Goal: Find contact information: Find contact information

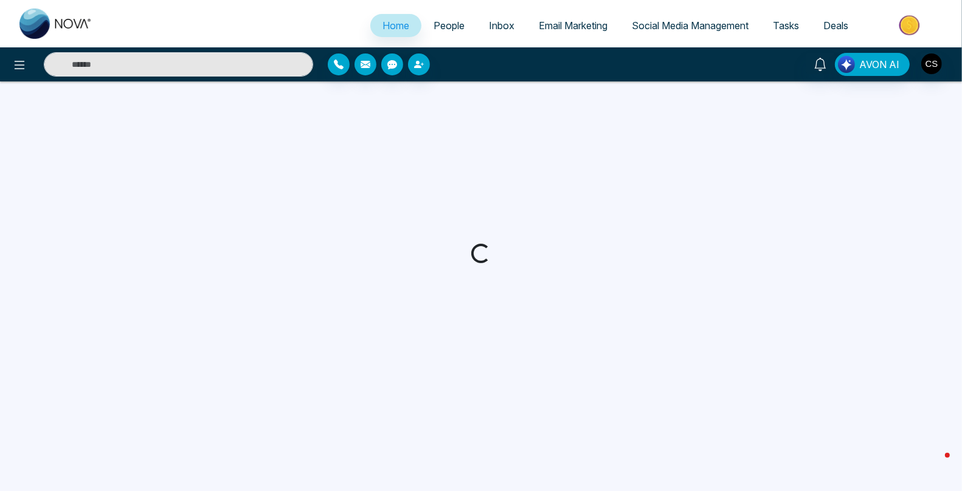
select select "*"
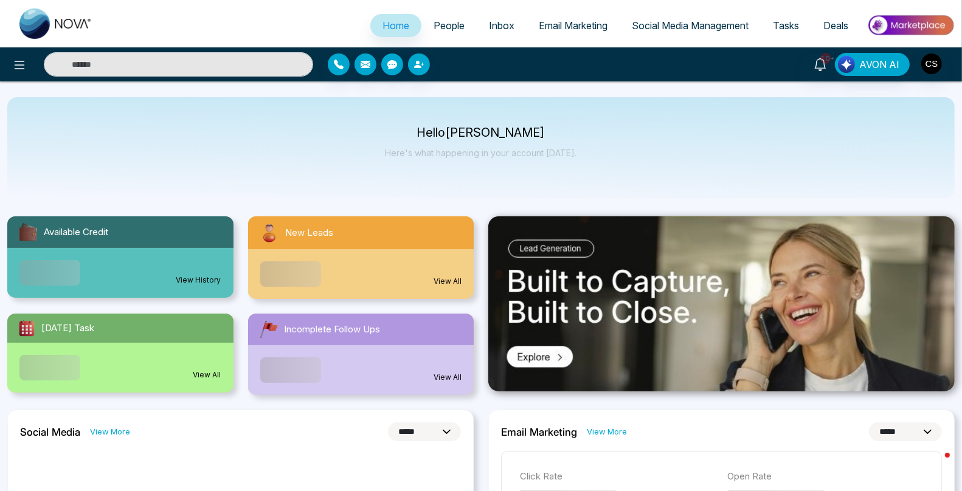
click at [444, 24] on span "People" at bounding box center [449, 25] width 31 height 12
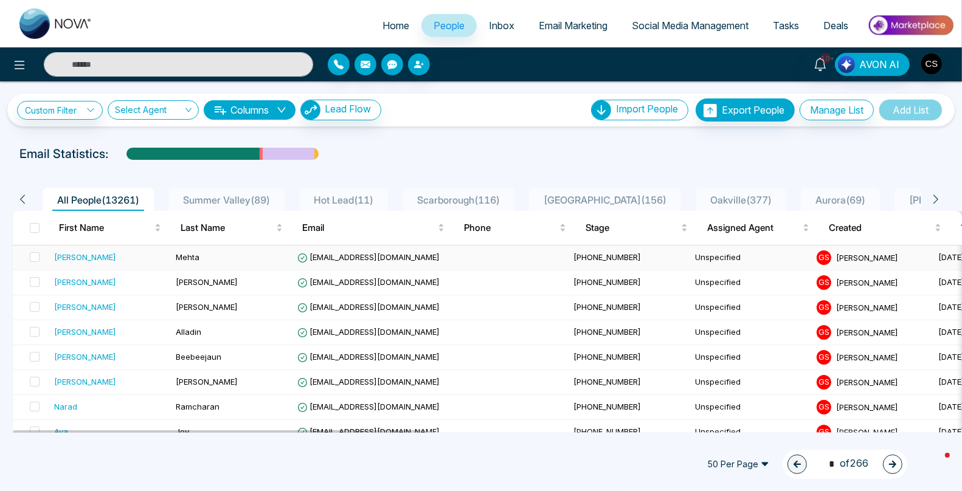
click at [151, 258] on div "[PERSON_NAME]" at bounding box center [110, 257] width 112 height 12
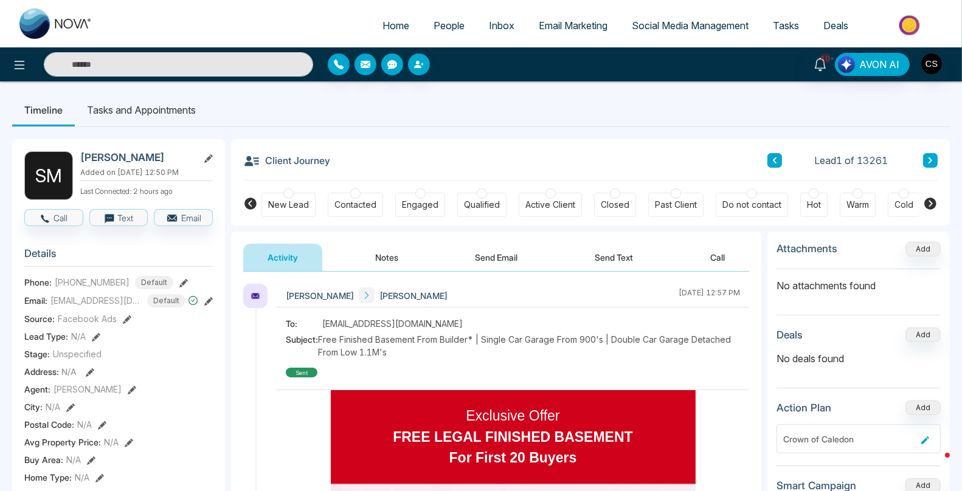
click at [449, 29] on span "People" at bounding box center [449, 25] width 31 height 12
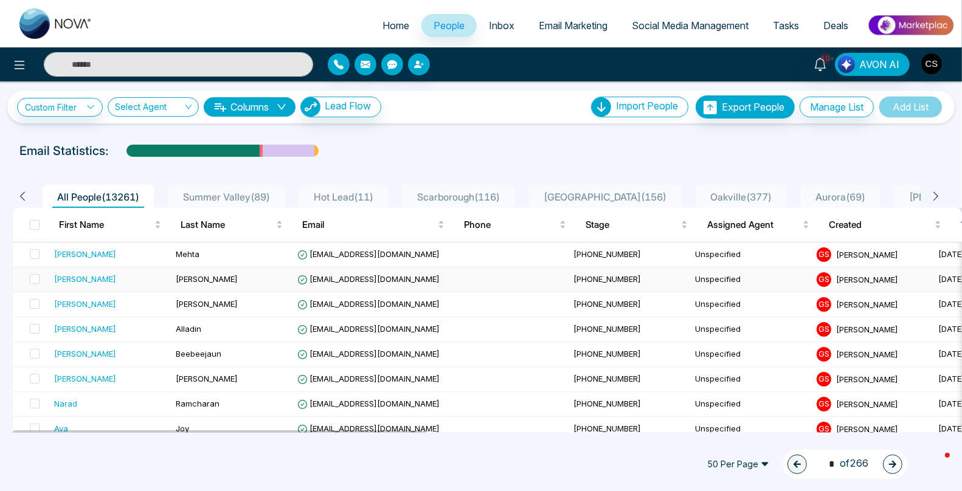
click at [100, 280] on div "[PERSON_NAME]" at bounding box center [110, 279] width 112 height 12
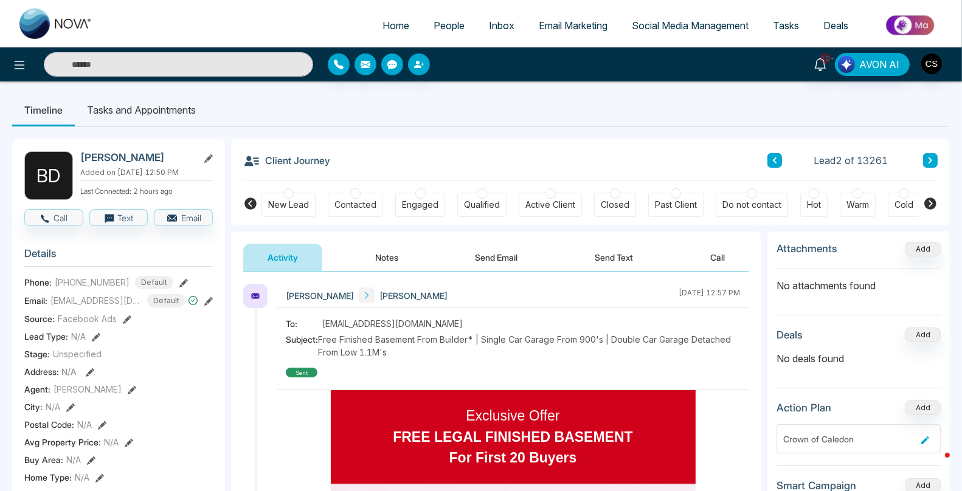
click at [448, 27] on span "People" at bounding box center [449, 25] width 31 height 12
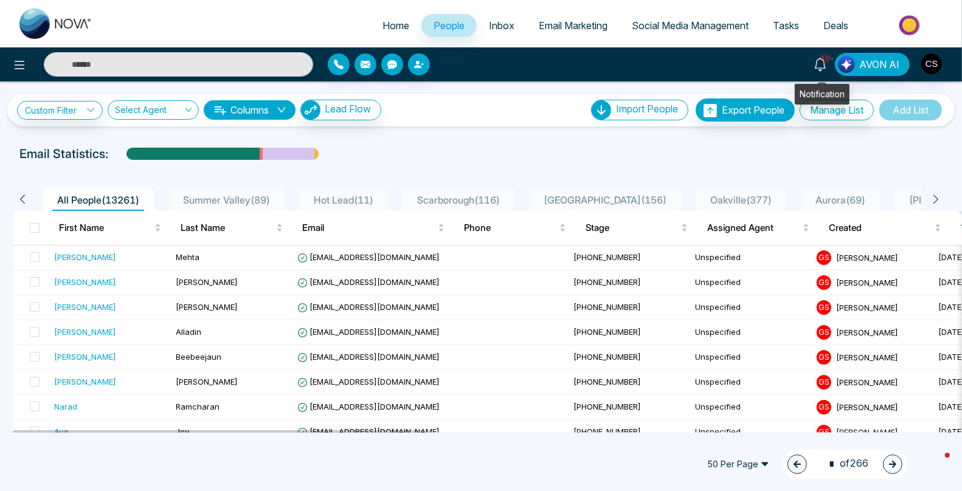
click at [824, 67] on icon at bounding box center [820, 64] width 12 height 13
click at [170, 68] on input "text" at bounding box center [178, 64] width 269 height 24
type input "**********"
click at [698, 24] on span "Social Media Management" at bounding box center [690, 25] width 117 height 12
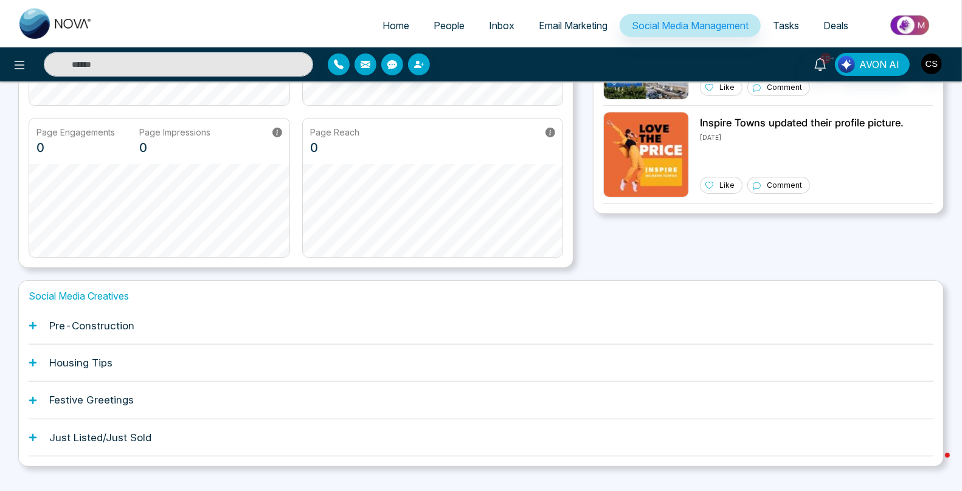
scroll to position [249, 0]
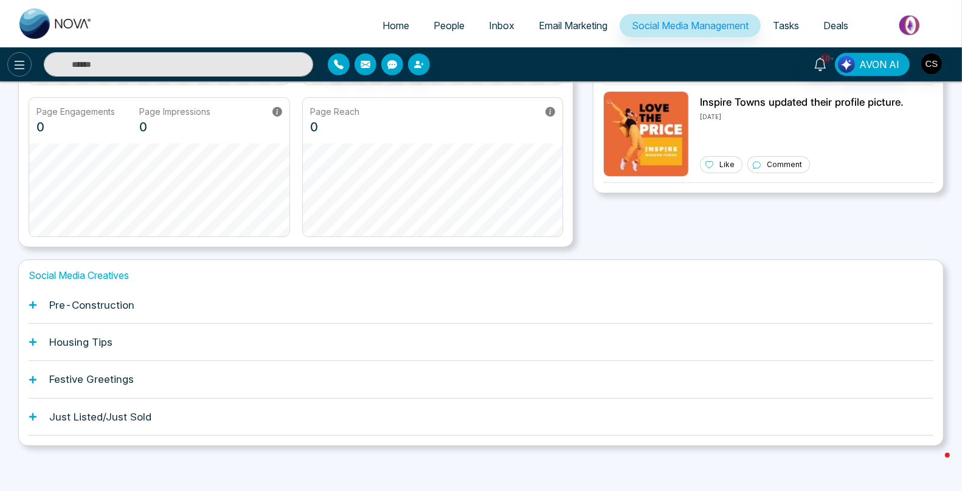
click at [13, 62] on icon at bounding box center [19, 65] width 15 height 15
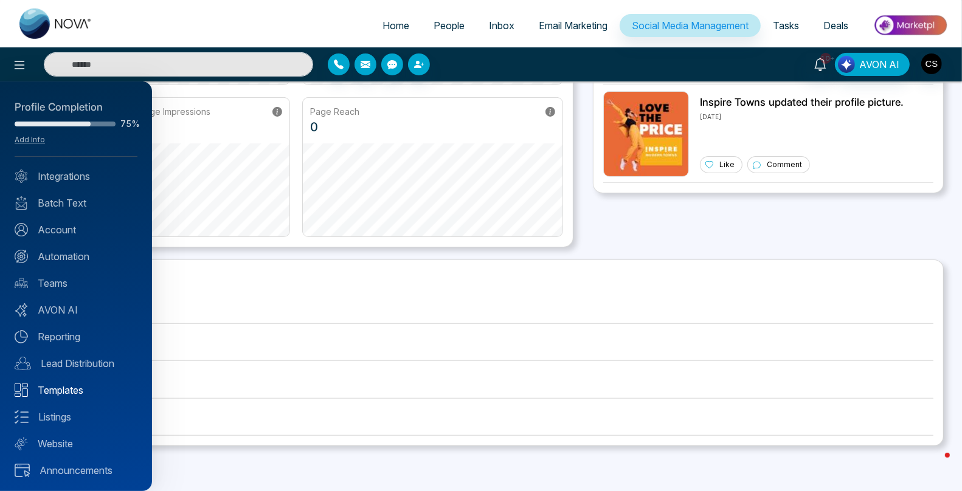
scroll to position [1, 0]
click at [64, 176] on link "Integrations" at bounding box center [76, 175] width 123 height 15
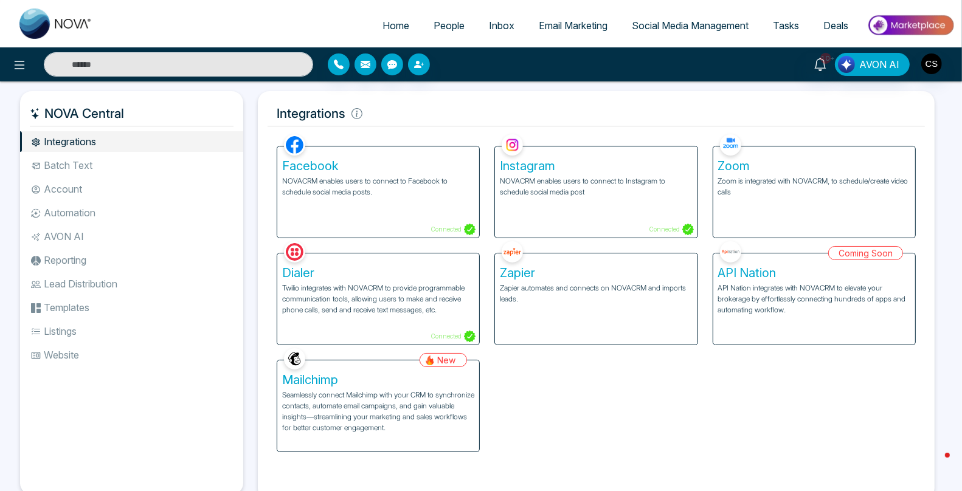
click at [382, 22] on span "Home" at bounding box center [395, 25] width 27 height 12
select select "*"
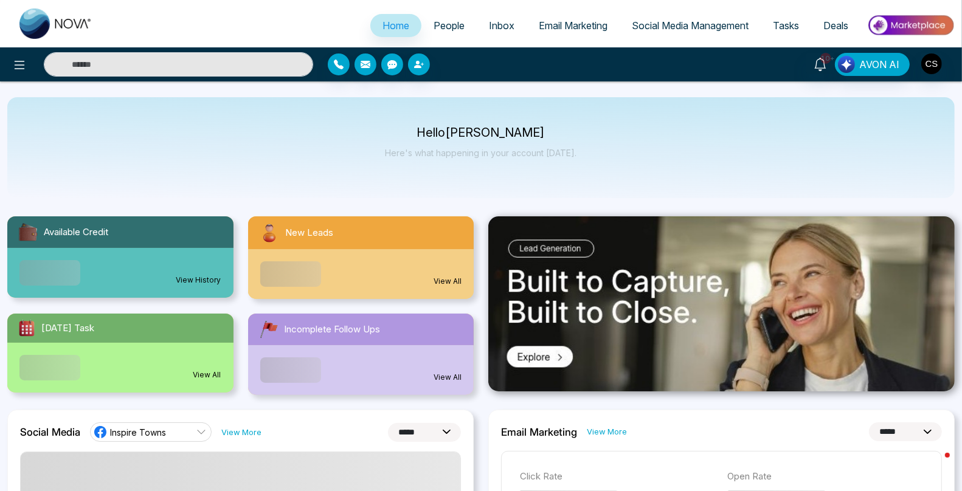
click at [451, 27] on span "People" at bounding box center [449, 25] width 31 height 12
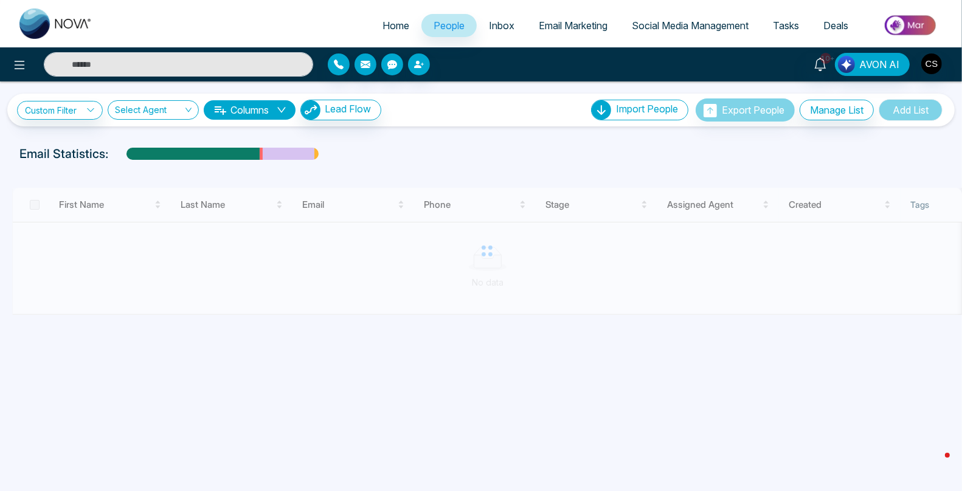
click at [500, 25] on span "Inbox" at bounding box center [502, 25] width 26 height 12
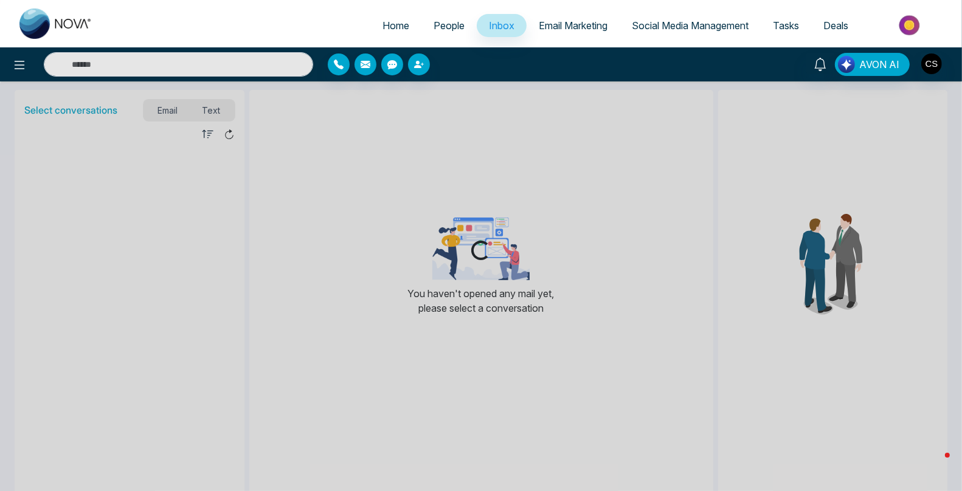
click at [450, 28] on span "People" at bounding box center [449, 25] width 31 height 12
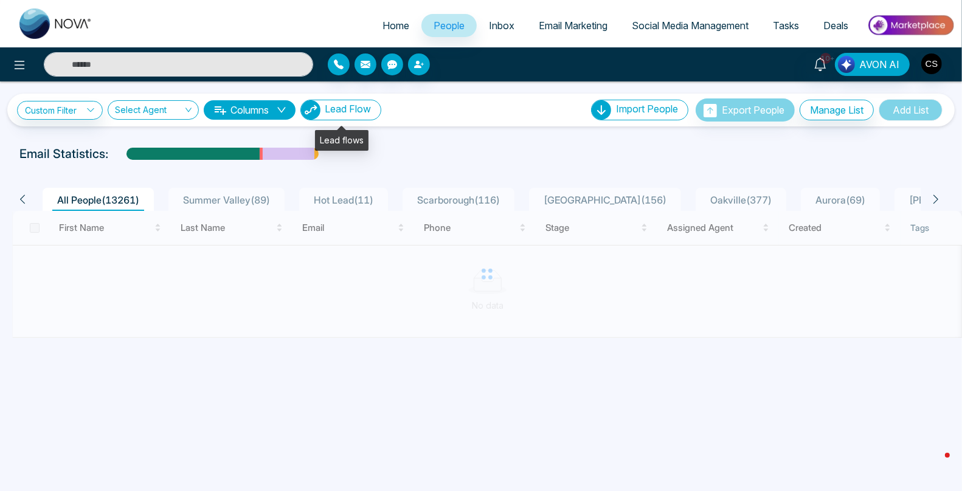
click at [339, 108] on span "Lead Flow" at bounding box center [348, 109] width 46 height 12
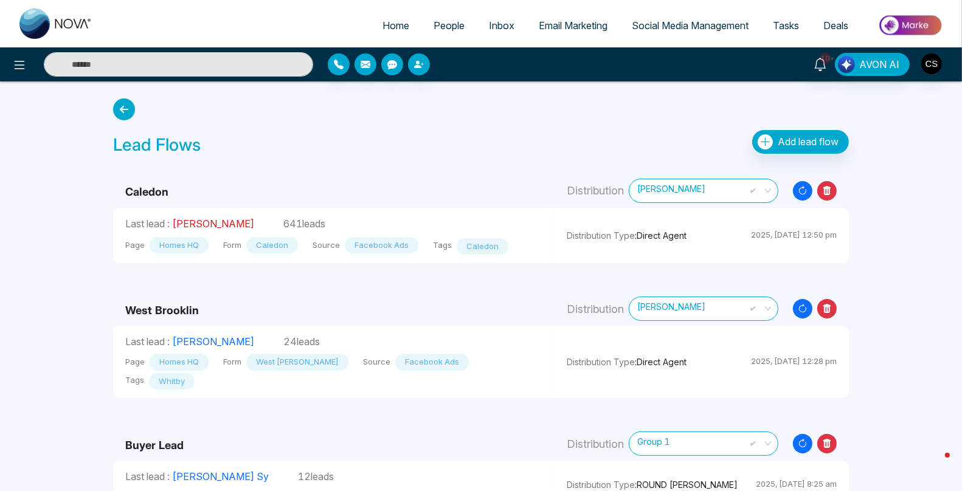
click at [221, 224] on link "[PERSON_NAME]" at bounding box center [213, 224] width 82 height 12
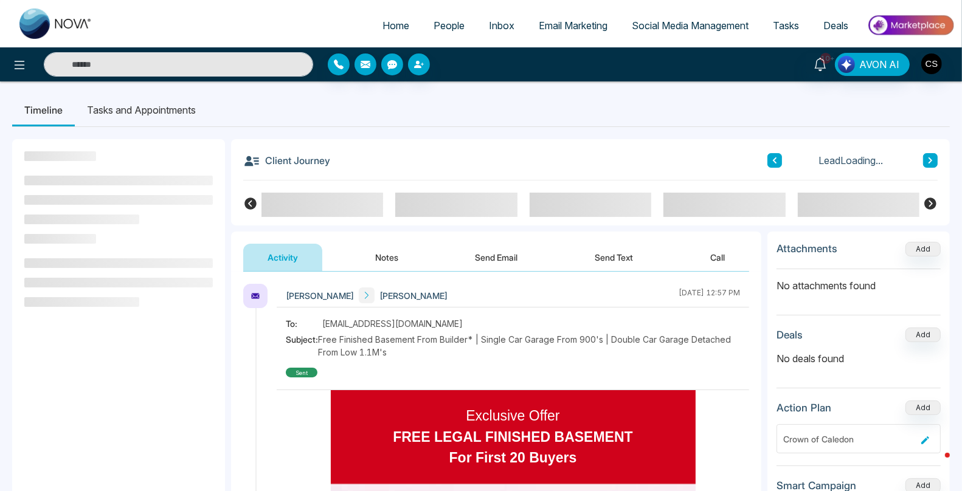
scroll to position [5, 0]
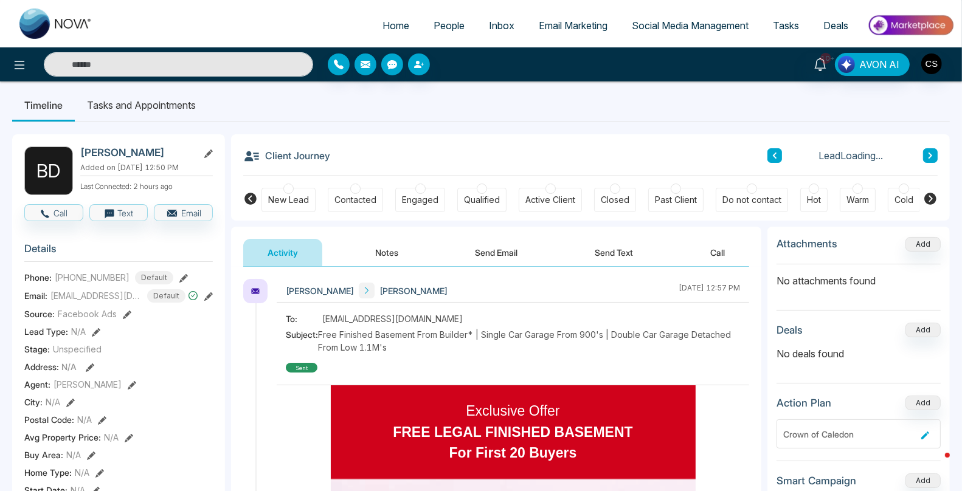
click at [172, 65] on input "text" at bounding box center [178, 64] width 269 height 24
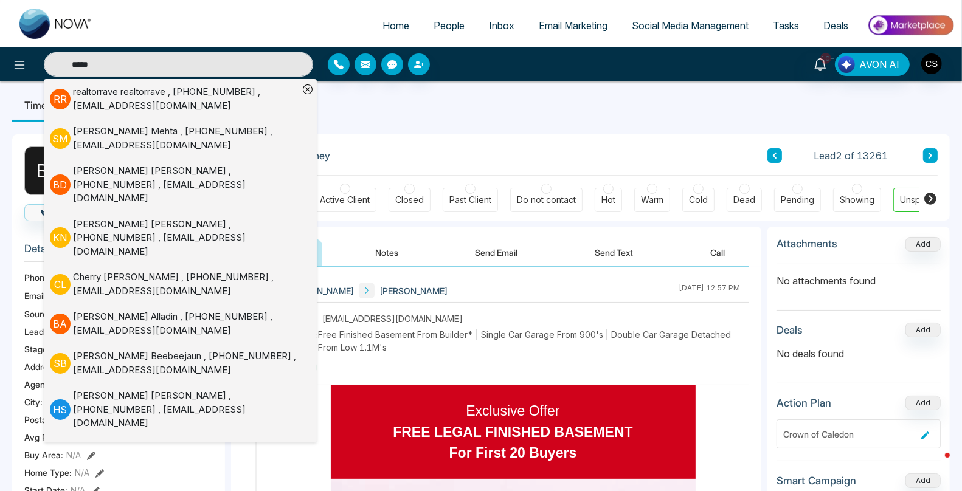
scroll to position [0, 232]
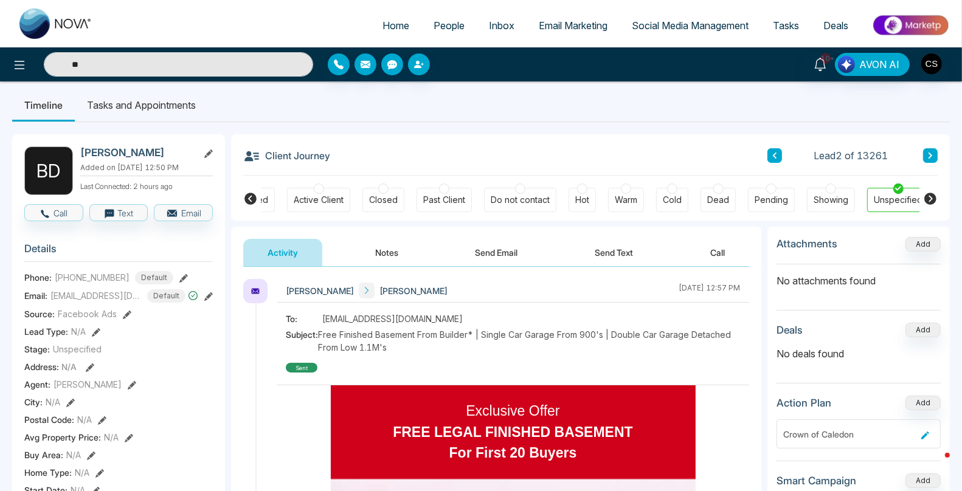
type input "*"
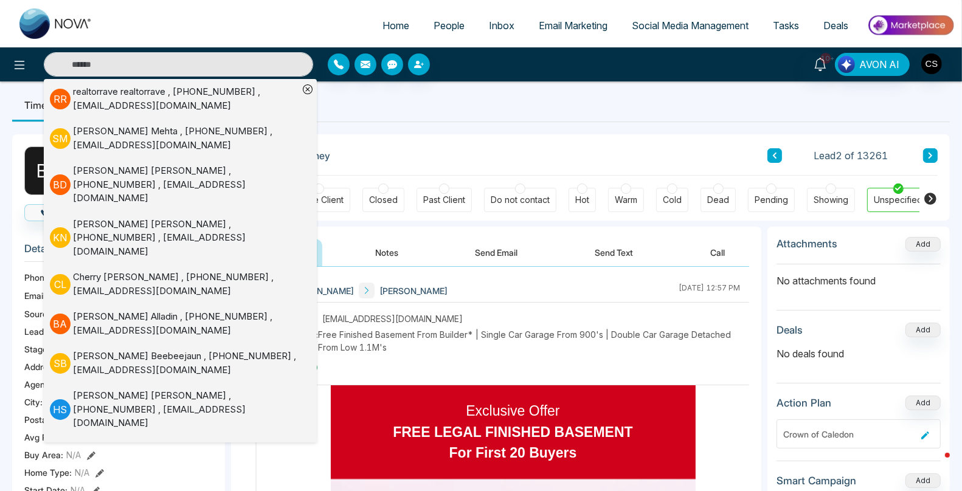
click at [150, 67] on input "text" at bounding box center [178, 64] width 269 height 24
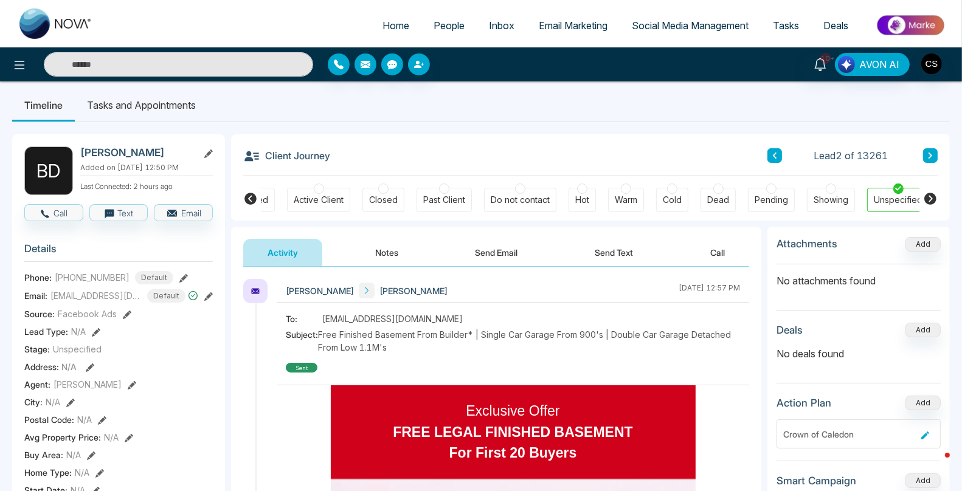
paste input "**********"
type input "**********"
click at [820, 66] on icon at bounding box center [820, 64] width 13 height 13
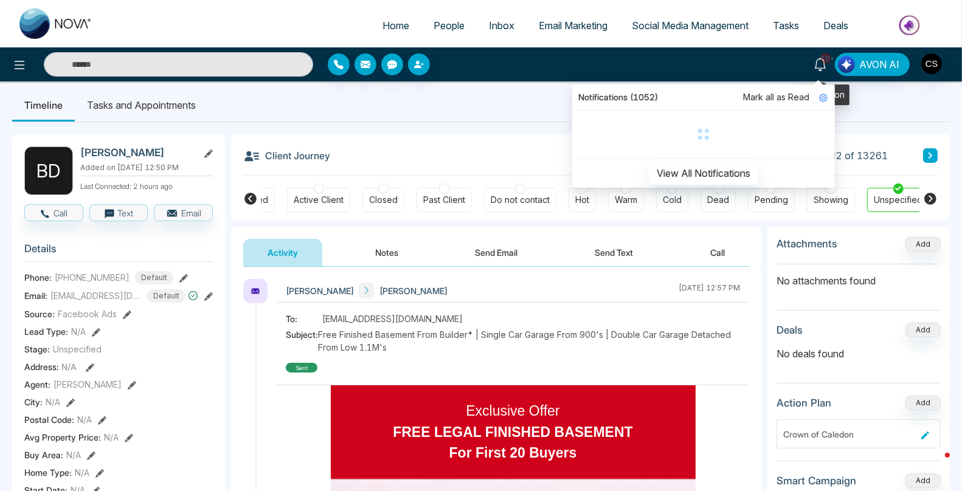
type input "**********"
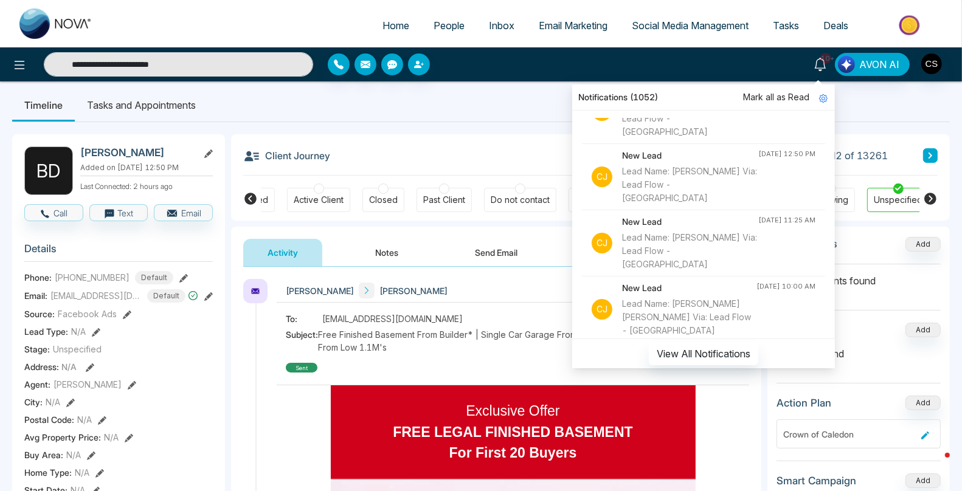
scroll to position [1, 0]
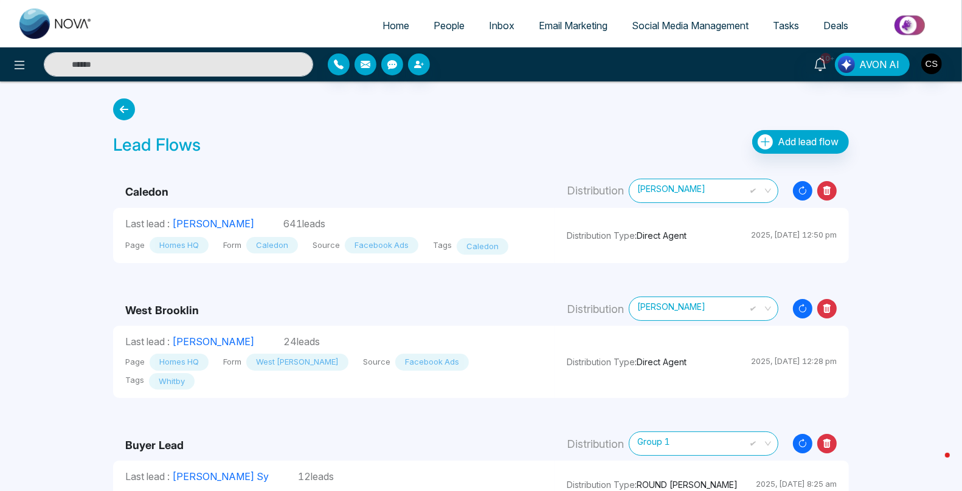
click at [446, 22] on span "People" at bounding box center [449, 25] width 31 height 12
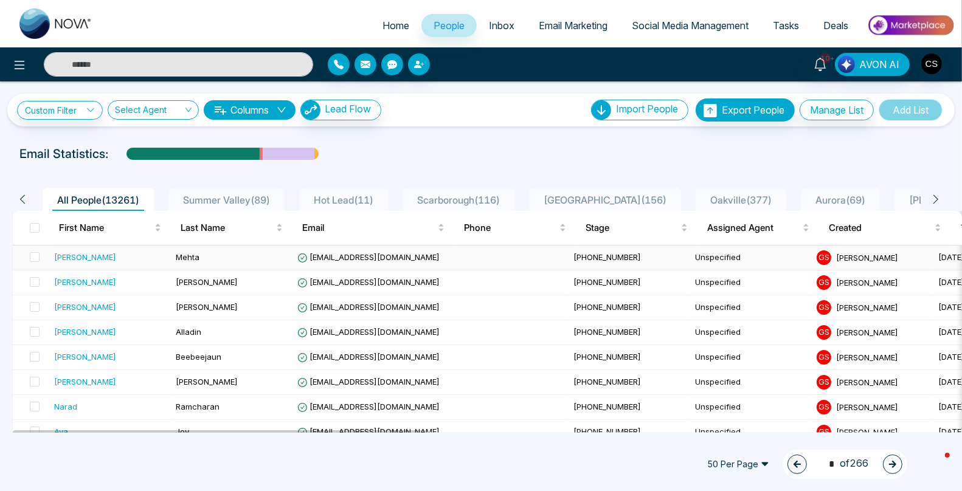
click at [73, 257] on div "[PERSON_NAME]" at bounding box center [85, 257] width 62 height 12
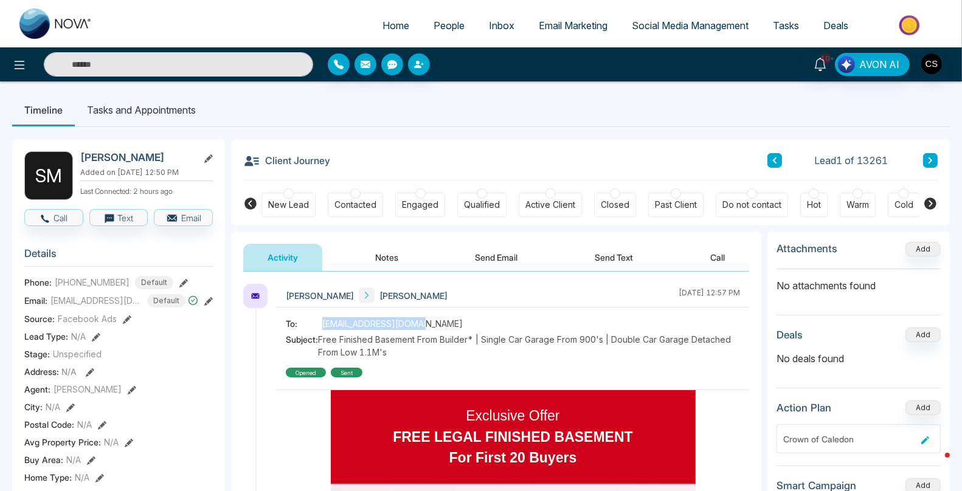
drag, startPoint x: 435, startPoint y: 320, endPoint x: 323, endPoint y: 325, distance: 111.4
click at [323, 325] on div "To: [EMAIL_ADDRESS][DOMAIN_NAME]" at bounding box center [513, 323] width 454 height 13
copy span "[EMAIL_ADDRESS][DOMAIN_NAME]"
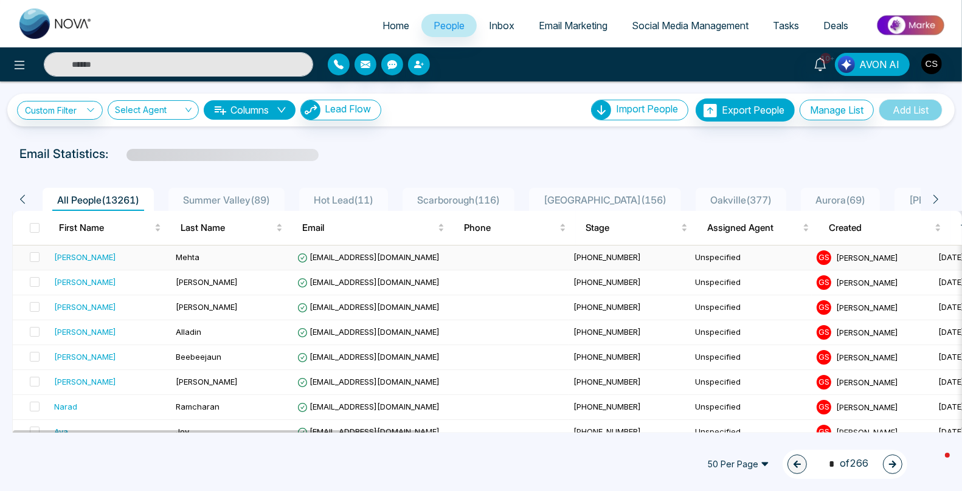
scroll to position [29, 0]
